Goal: Book appointment/travel/reservation

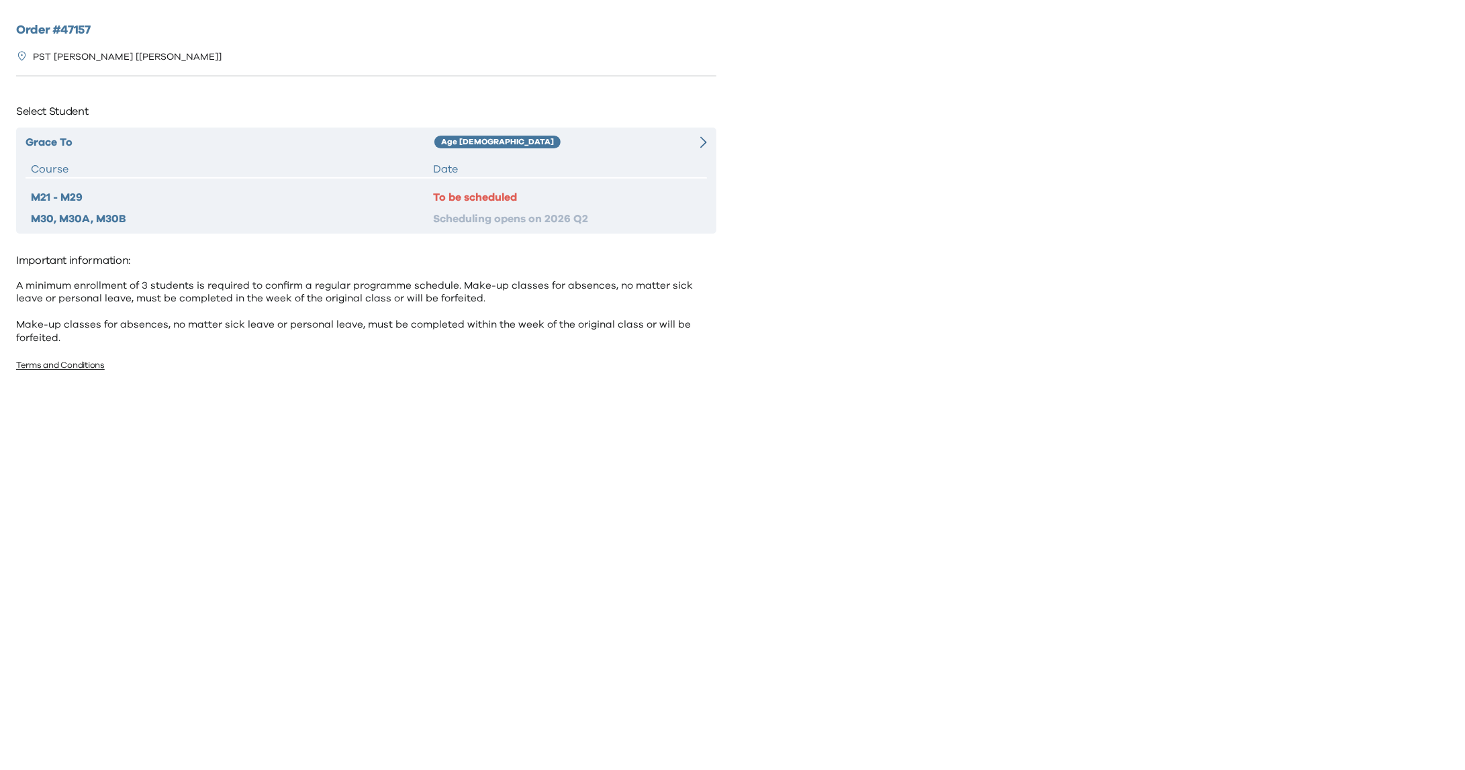
click at [73, 193] on div "M21 - M29" at bounding box center [232, 197] width 402 height 16
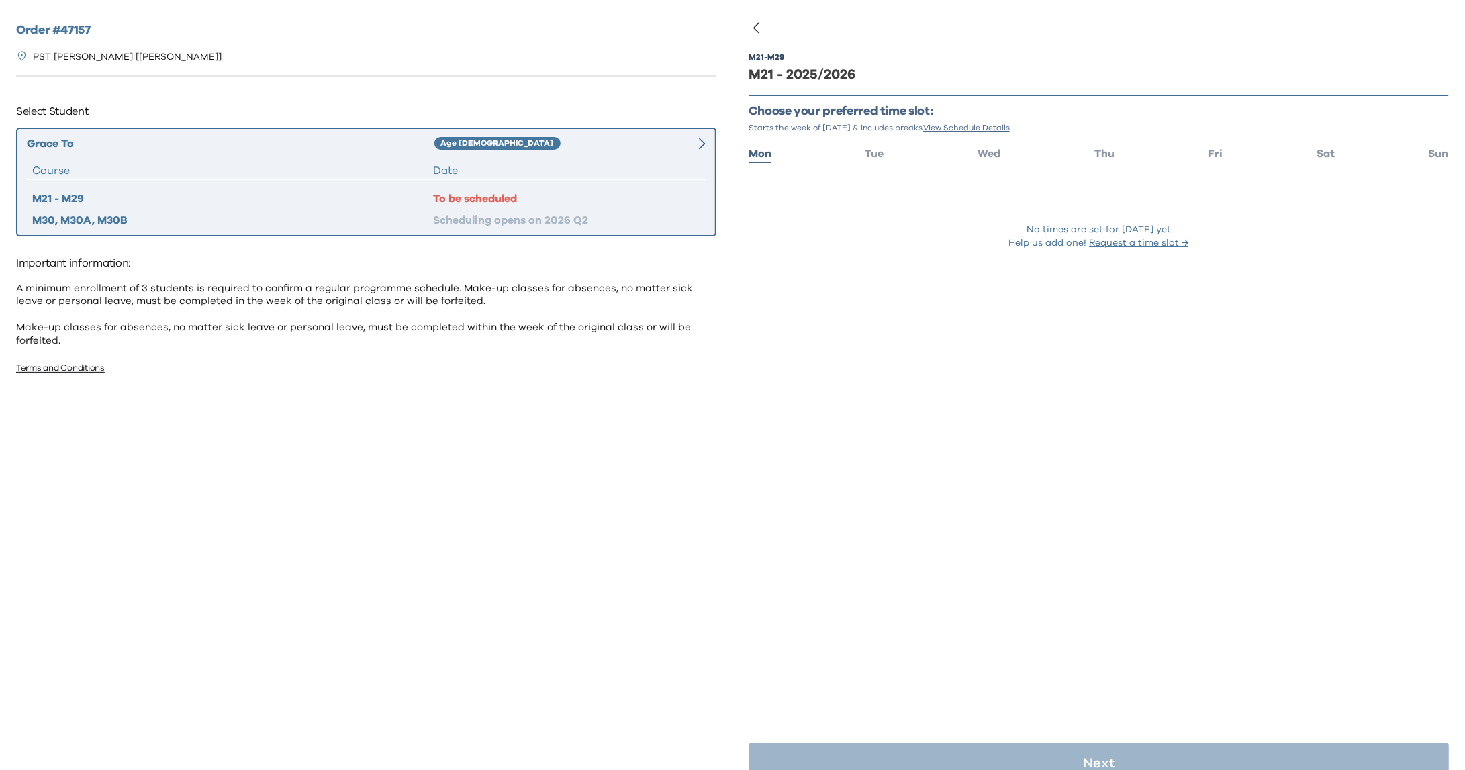
click at [500, 196] on div "To be scheduled" at bounding box center [566, 199] width 267 height 16
click at [1429, 146] on li "Sun" at bounding box center [1439, 152] width 20 height 19
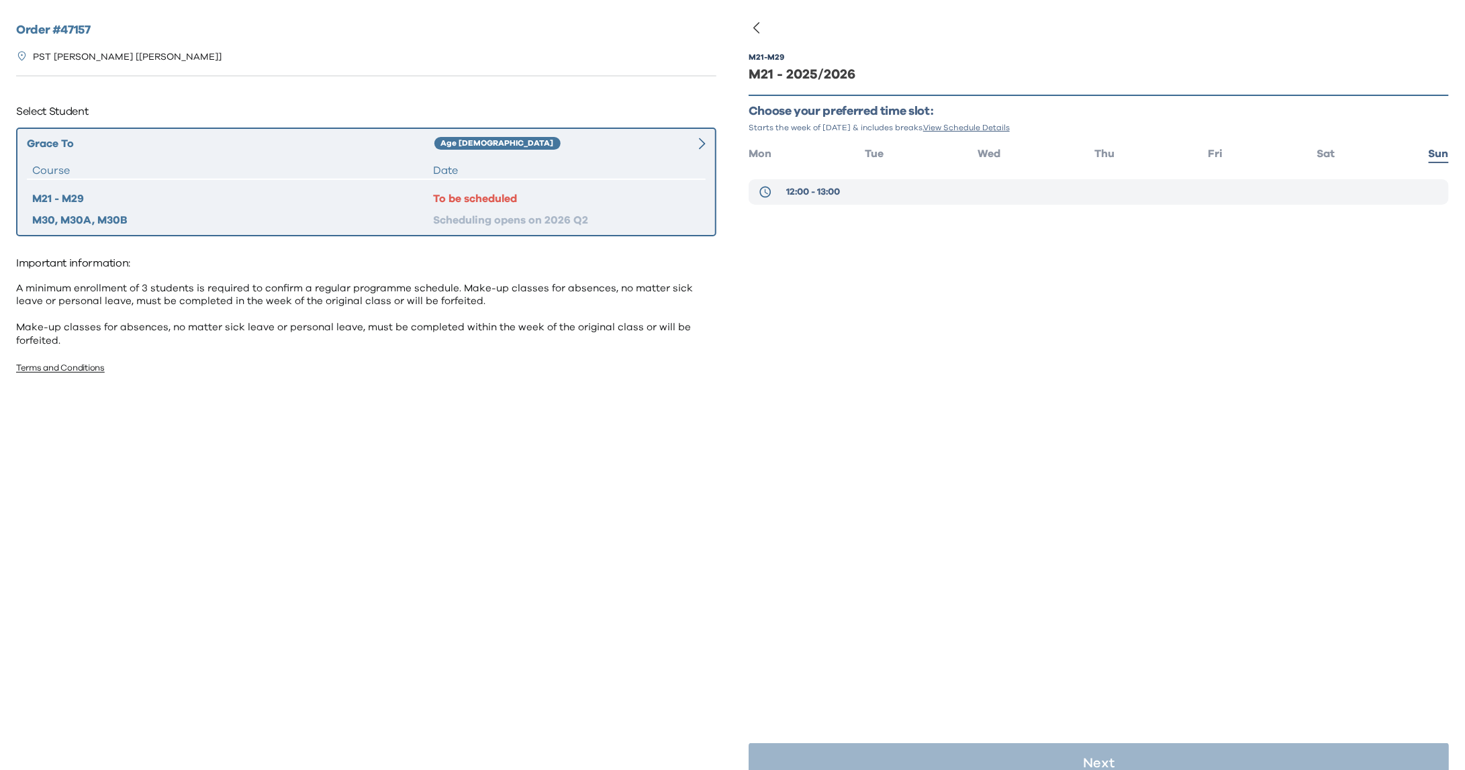
click at [936, 189] on button "12:00 - 13:00" at bounding box center [1099, 192] width 700 height 26
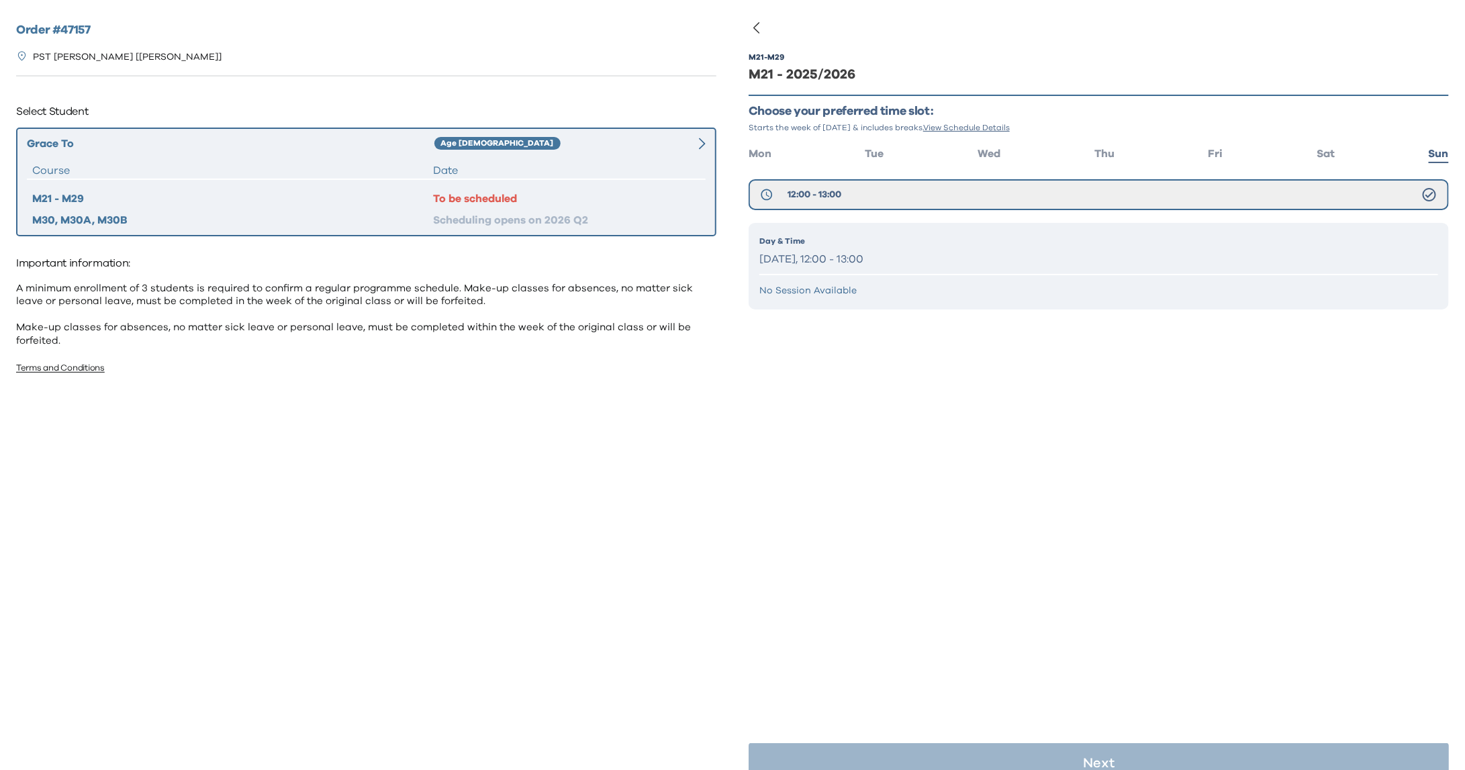
click at [874, 247] on div "Day & Time [DATE], 12:00 - 13:00" at bounding box center [1099, 252] width 679 height 34
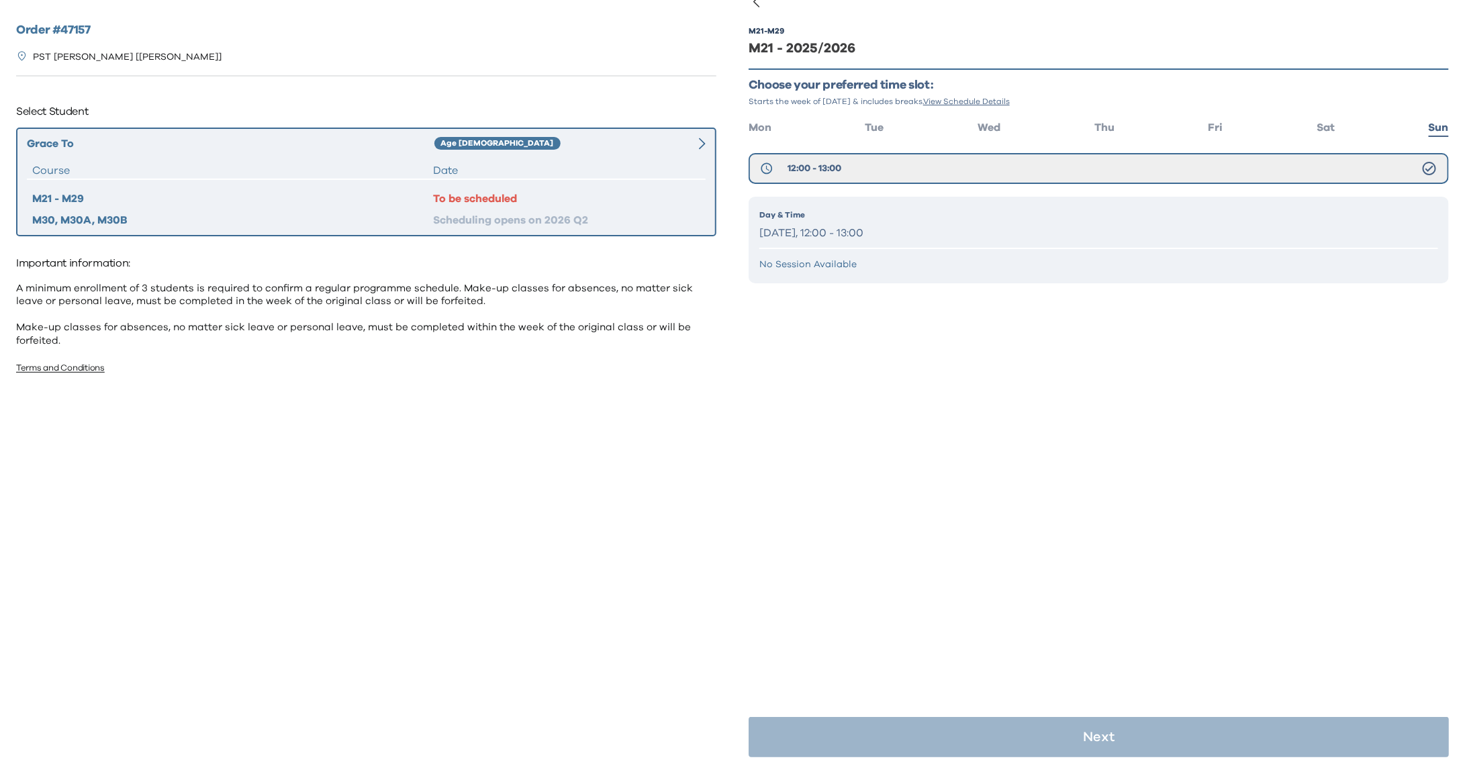
click at [1021, 220] on div "Day & Time [DATE], 12:00 - 13:00" at bounding box center [1099, 226] width 679 height 34
click at [829, 230] on p "[DATE], 12:00 - 13:00" at bounding box center [1099, 233] width 679 height 19
click at [822, 159] on button "12:00 - 13:00" at bounding box center [1099, 168] width 700 height 31
click at [1422, 165] on icon at bounding box center [1430, 169] width 16 height 16
click at [1146, 217] on p "Day & Time" at bounding box center [1099, 215] width 679 height 12
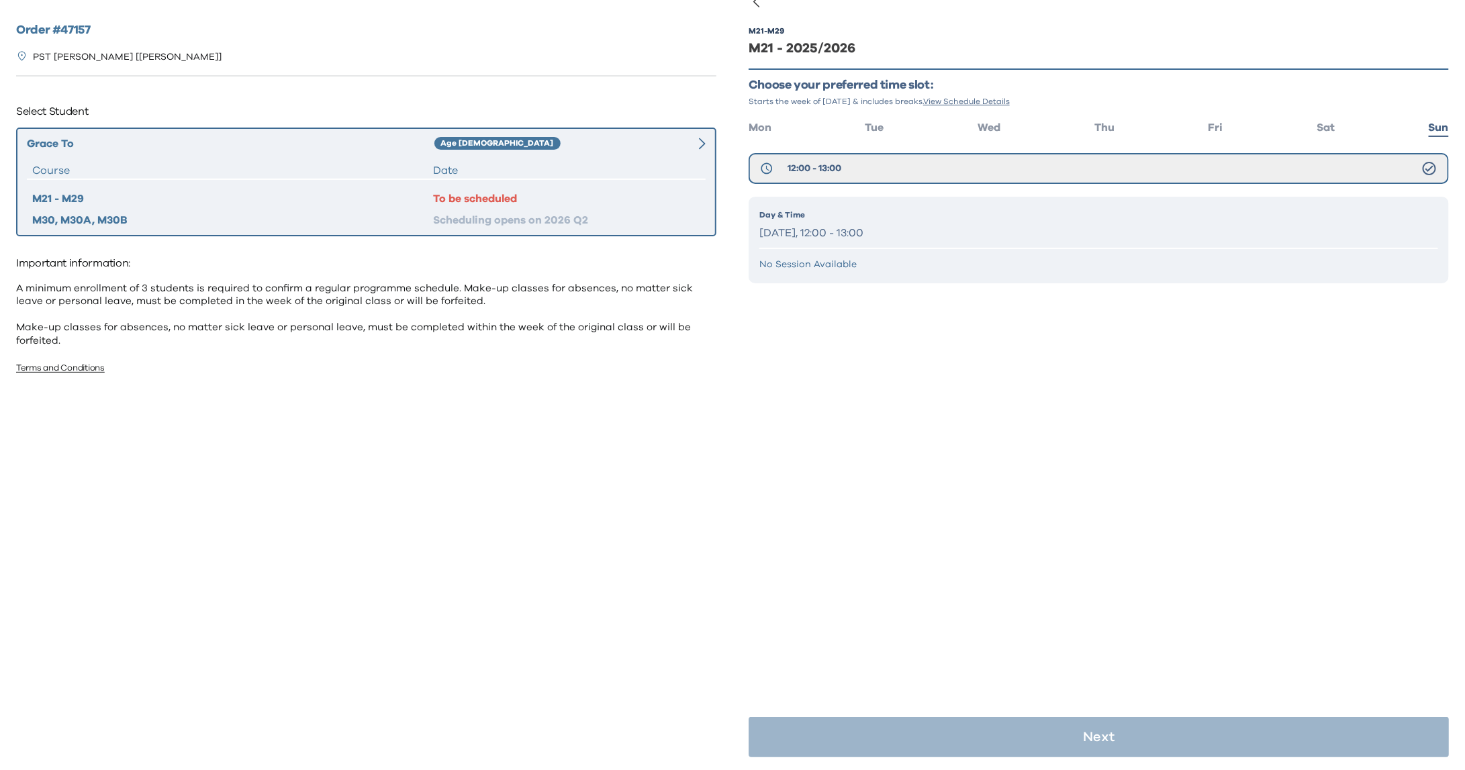
click at [1146, 217] on p "Day & Time" at bounding box center [1099, 215] width 679 height 12
click at [1210, 127] on span "Fri" at bounding box center [1216, 127] width 15 height 11
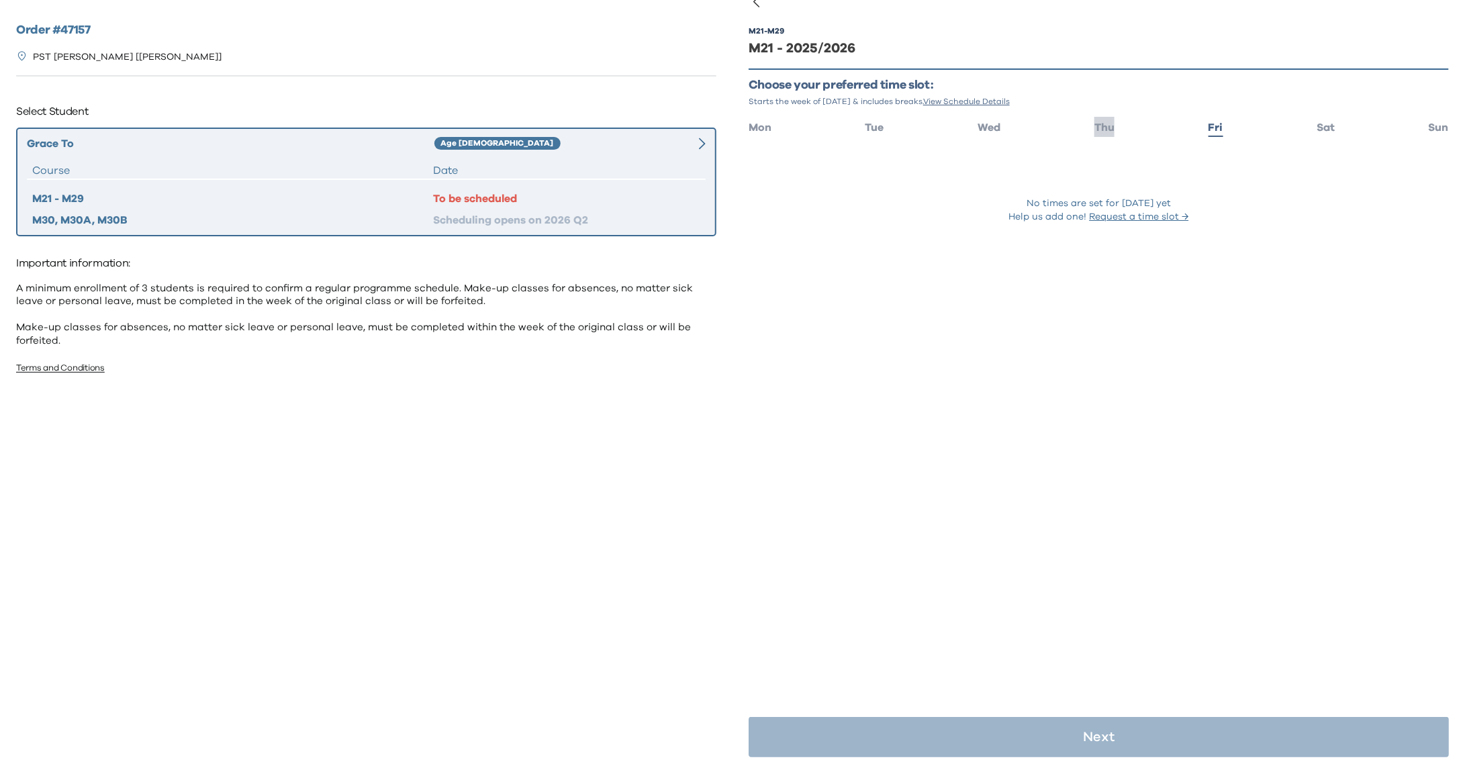
click at [1100, 127] on span "Thu" at bounding box center [1105, 127] width 20 height 11
click at [993, 122] on span "Wed" at bounding box center [989, 127] width 23 height 11
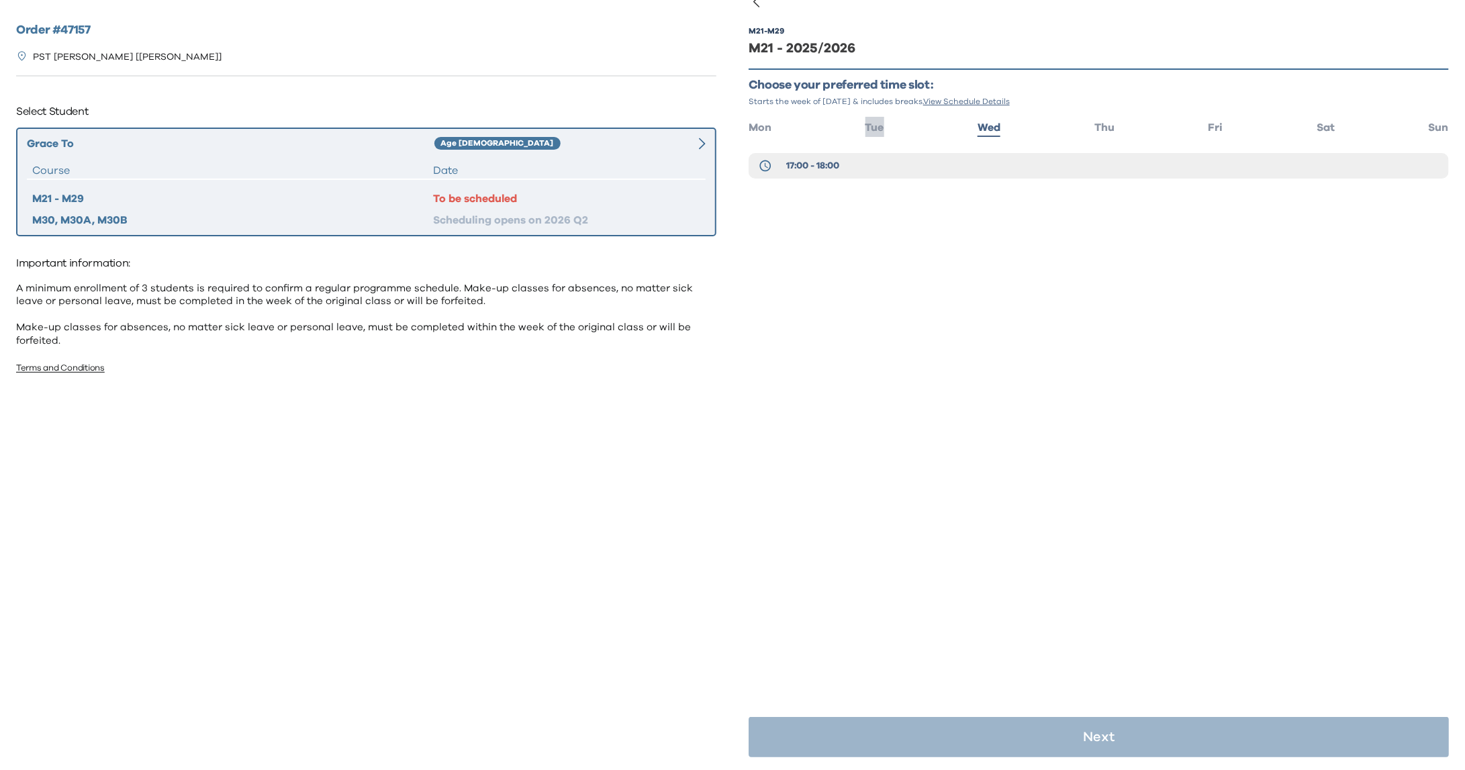
click at [870, 124] on span "Tue" at bounding box center [875, 127] width 19 height 11
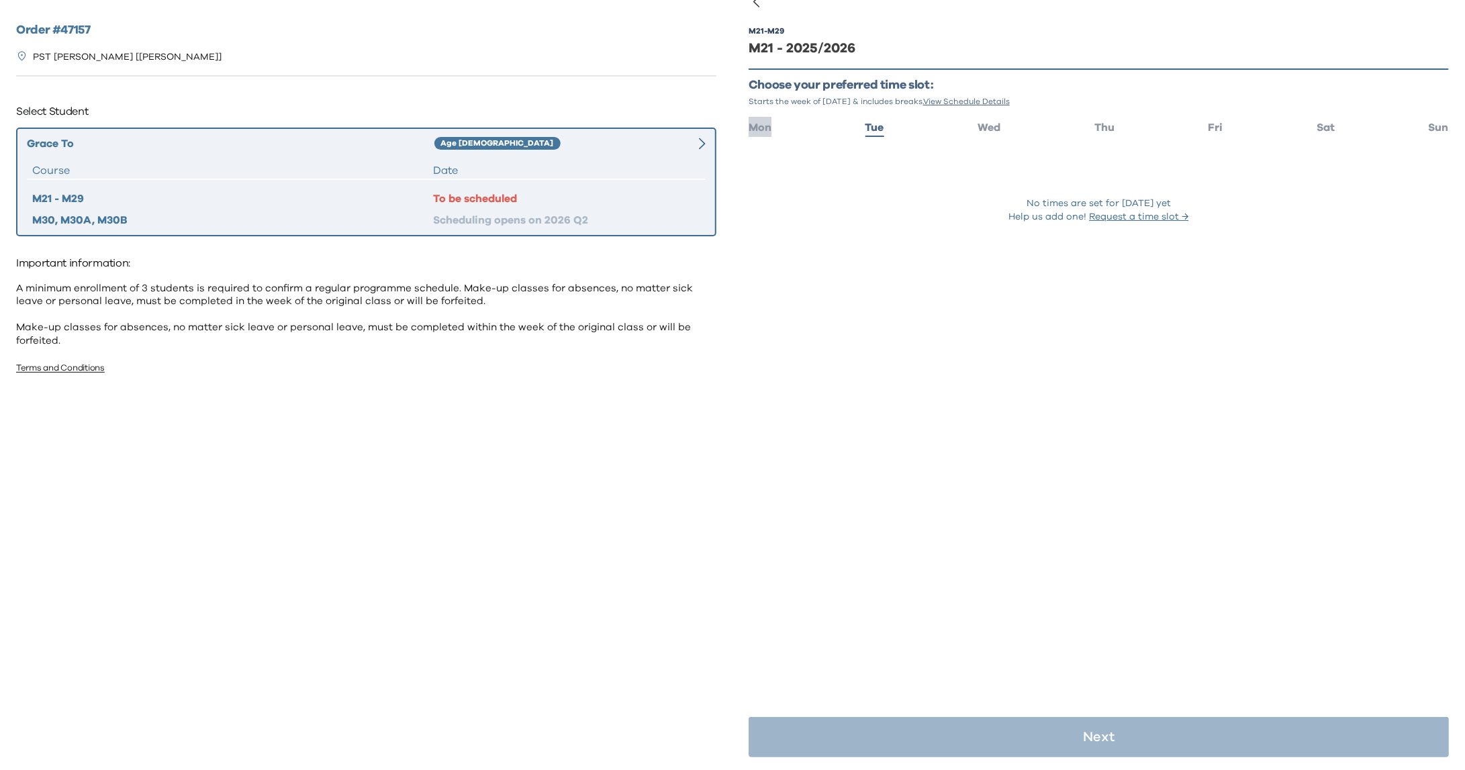
click at [764, 124] on span "Mon" at bounding box center [760, 127] width 23 height 11
click at [1317, 126] on span "Sat" at bounding box center [1326, 127] width 18 height 11
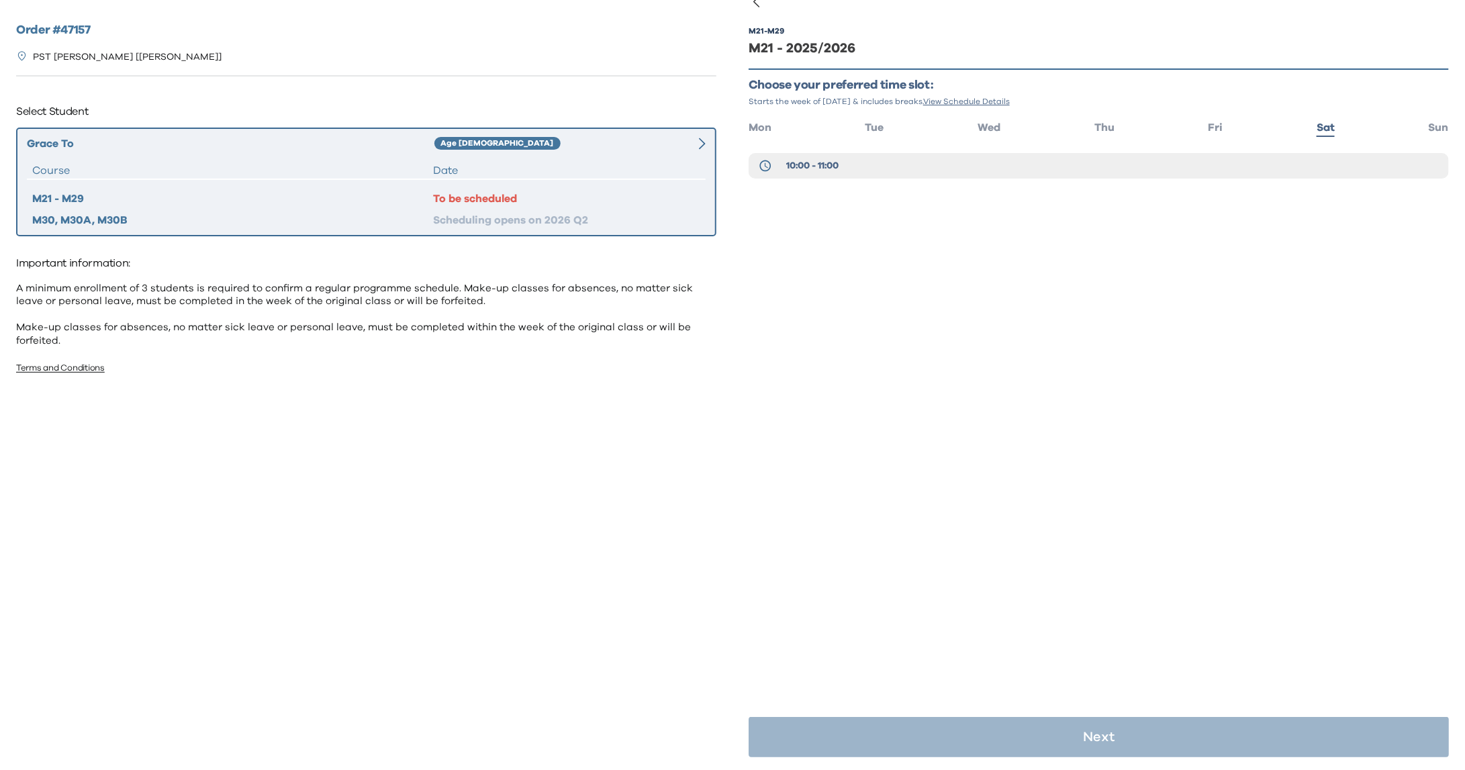
click at [1412, 128] on ul "Mon Tue Wed Thu Fri Sat Sun" at bounding box center [1099, 126] width 700 height 19
click at [1434, 124] on div "M21 - M29 M21 - 2025/2026 Choose your preferred time slot: Starts the week of […" at bounding box center [1099, 385] width 733 height 770
click at [1433, 126] on span "Sun" at bounding box center [1439, 127] width 20 height 11
click at [1275, 161] on button "12:00 - 13:00" at bounding box center [1099, 166] width 700 height 26
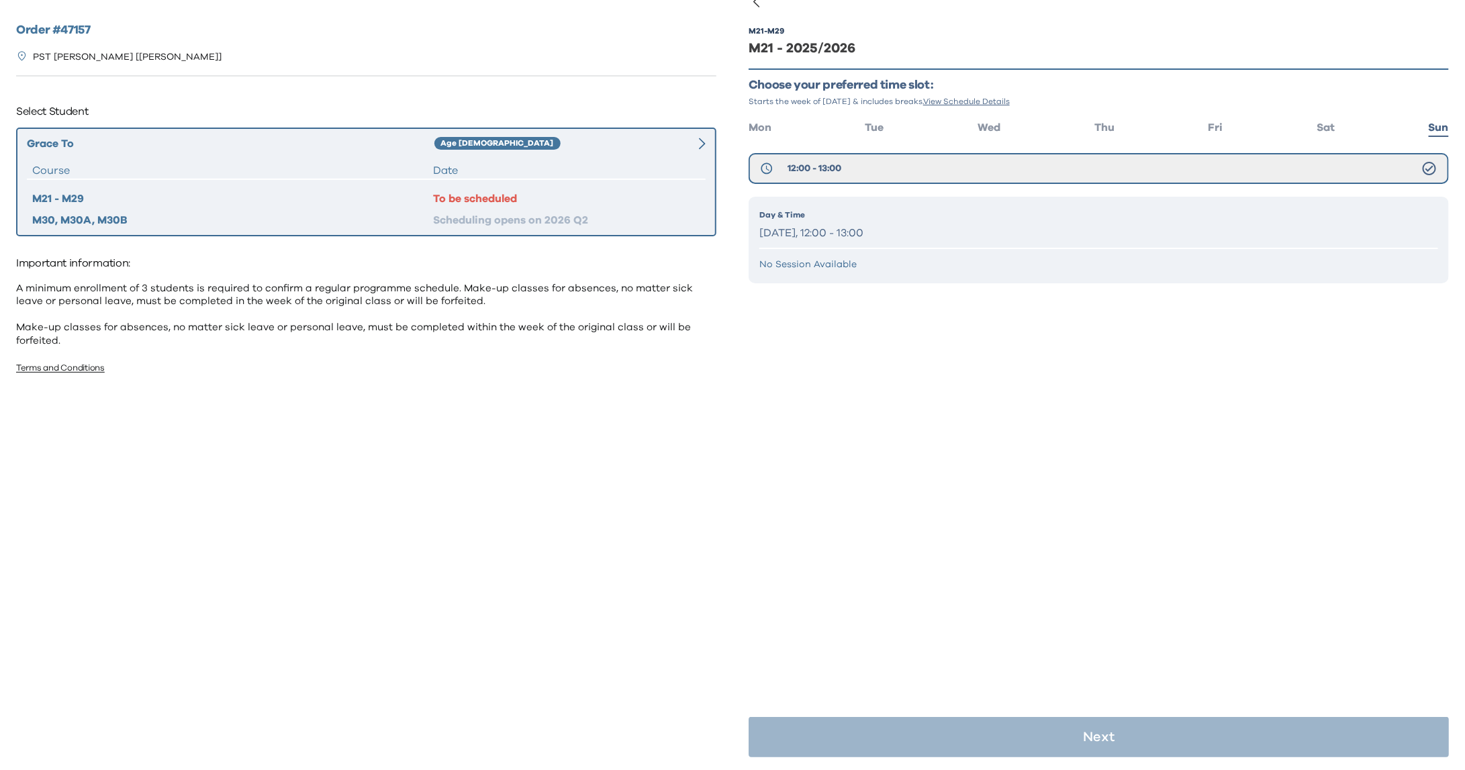
click at [890, 234] on p "[DATE], 12:00 - 13:00" at bounding box center [1099, 233] width 679 height 19
click at [786, 227] on p "[DATE], 12:00 - 13:00" at bounding box center [1099, 233] width 679 height 19
click at [1317, 132] on span "Sat" at bounding box center [1326, 127] width 18 height 11
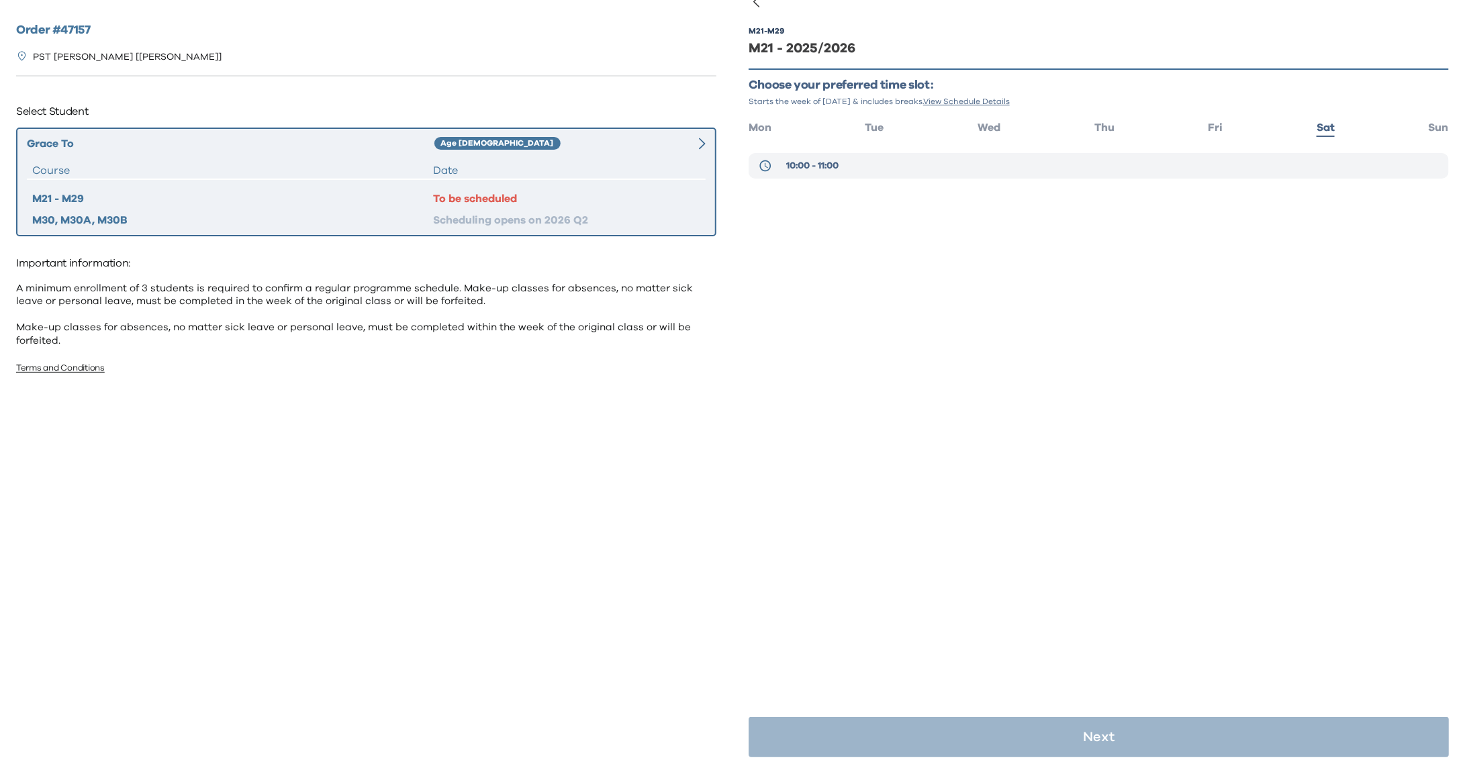
click at [1202, 156] on button "10:00 - 11:00" at bounding box center [1099, 166] width 700 height 26
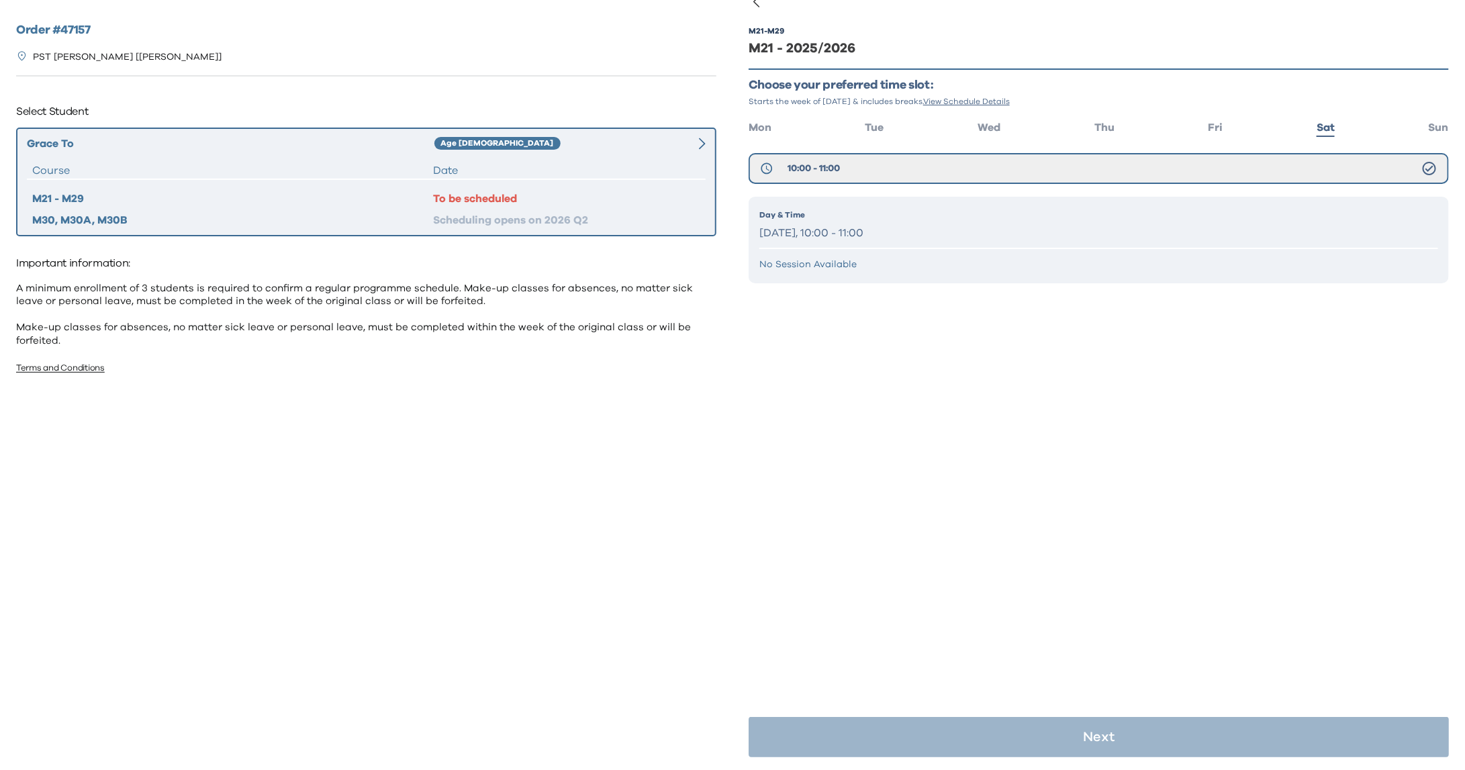
click at [1079, 228] on p "[DATE], 10:00 - 11:00" at bounding box center [1099, 233] width 679 height 19
click at [1073, 400] on div "M21 - M29 M21 - 2025/2026 Choose your preferred time slot: Starts the week of […" at bounding box center [1099, 386] width 700 height 770
click at [574, 385] on div "Order # 47157 PST [PERSON_NAME] [[PERSON_NAME]] Select Student Grace To Age [DE…" at bounding box center [366, 379] width 733 height 758
click at [461, 199] on div "To be scheduled" at bounding box center [566, 199] width 267 height 16
click at [512, 167] on div "Date" at bounding box center [566, 171] width 267 height 16
